Goal: Task Accomplishment & Management: Use online tool/utility

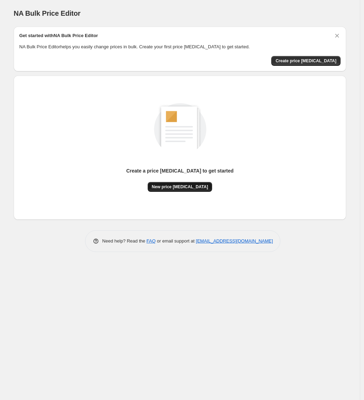
click at [198, 184] on span "New price [MEDICAL_DATA]" at bounding box center [180, 187] width 56 height 6
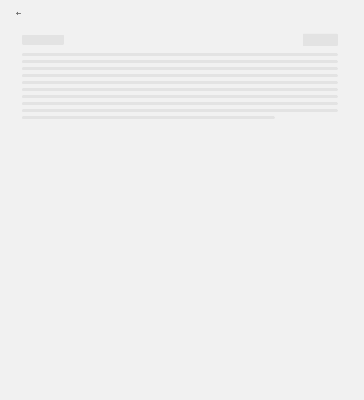
select select "percentage"
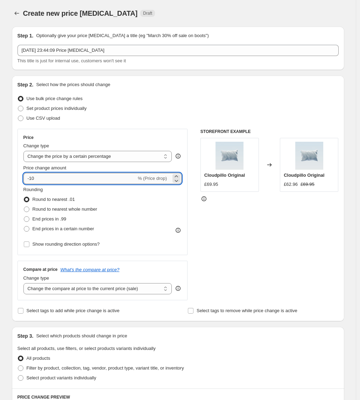
click at [88, 178] on input "-10" at bounding box center [79, 178] width 113 height 11
click at [32, 181] on input "-10" at bounding box center [79, 178] width 113 height 11
click at [34, 180] on input "-10" at bounding box center [79, 178] width 113 height 11
type input "-30"
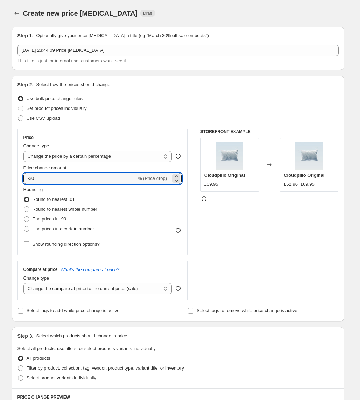
click at [241, 231] on div "STOREFRONT EXAMPLE Cloudpillo Original £69.95 Changed to Cloudpillo Original £6…" at bounding box center [270, 215] width 138 height 172
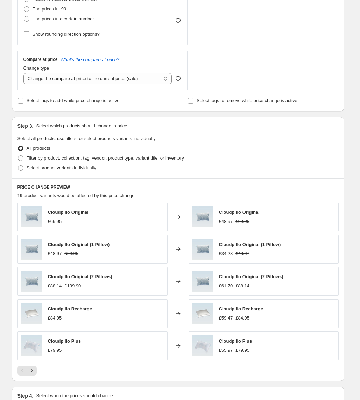
scroll to position [96, 0]
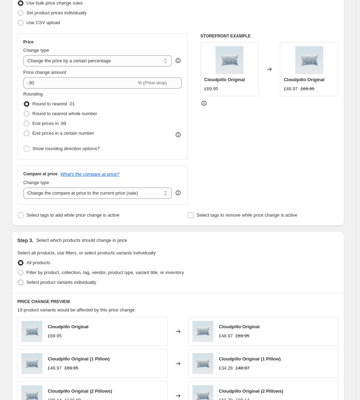
click at [85, 284] on span "Select product variants individually" at bounding box center [62, 282] width 70 height 5
click at [18, 280] on input "Select product variants individually" at bounding box center [18, 280] width 0 height 0
radio input "true"
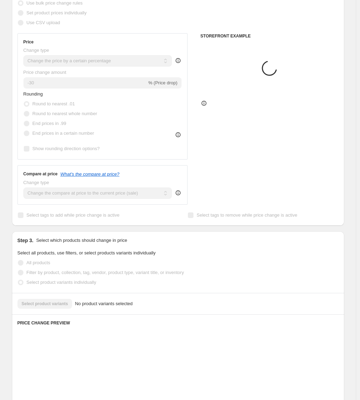
click at [99, 271] on span "Filter by product, collection, tag, vendor, product type, variant title, or inv…" at bounding box center [106, 272] width 158 height 5
click at [18, 270] on input "Filter by product, collection, tag, vendor, product type, variant title, or inv…" at bounding box center [18, 270] width 0 height 0
radio input "true"
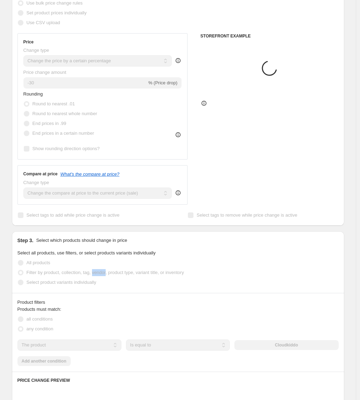
click at [99, 272] on span "Filter by product, collection, tag, vendor, product type, variant title, or inv…" at bounding box center [106, 272] width 158 height 5
click at [98, 273] on span "Filter by product, collection, tag, vendor, product type, variant title, or inv…" at bounding box center [106, 272] width 158 height 5
click at [18, 270] on input "Filter by product, collection, tag, vendor, product type, variant title, or inv…" at bounding box center [18, 270] width 0 height 0
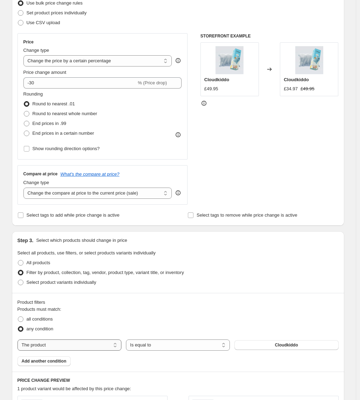
click at [122, 344] on select "The product The product's collection The product's tag The product's vendor The…" at bounding box center [70, 345] width 104 height 11
select select "collection"
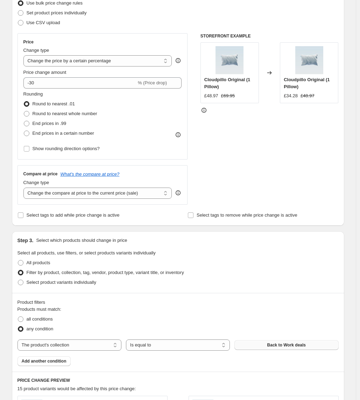
click at [264, 344] on button "Back to Work deals" at bounding box center [287, 346] width 104 height 10
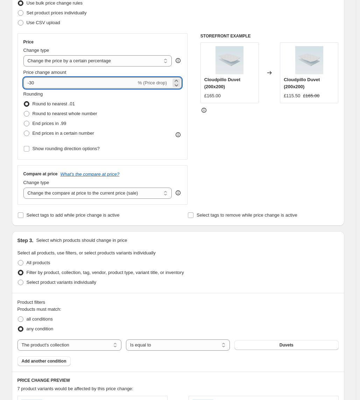
click at [53, 83] on input "-30" at bounding box center [79, 82] width 113 height 11
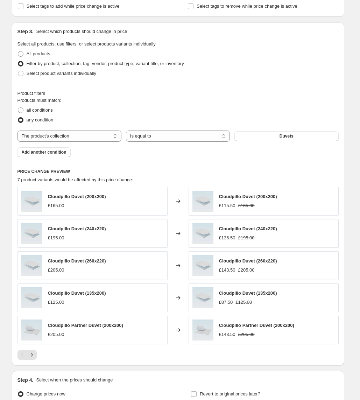
scroll to position [379, 0]
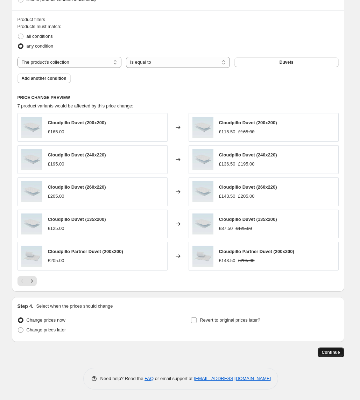
click at [342, 357] on button "Continue" at bounding box center [331, 353] width 27 height 10
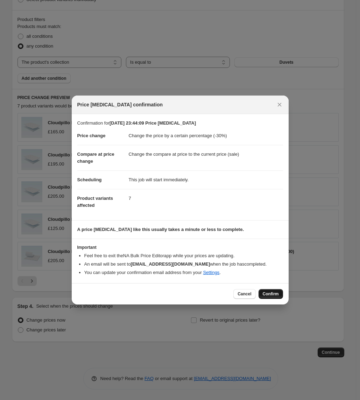
click at [269, 296] on span "Confirm" at bounding box center [271, 294] width 16 height 6
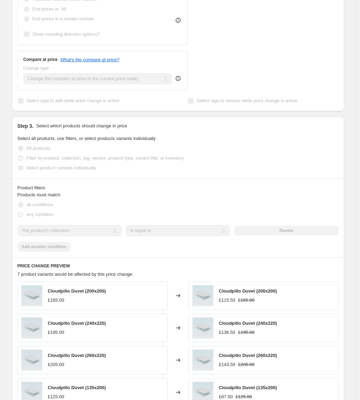
scroll to position [304, 0]
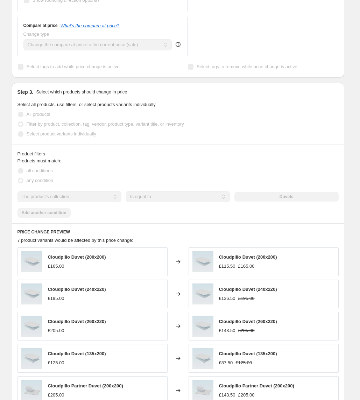
select select "percentage"
select select "collection"
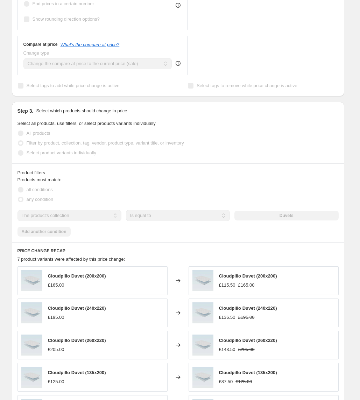
scroll to position [0, 0]
